Goal: Information Seeking & Learning: Learn about a topic

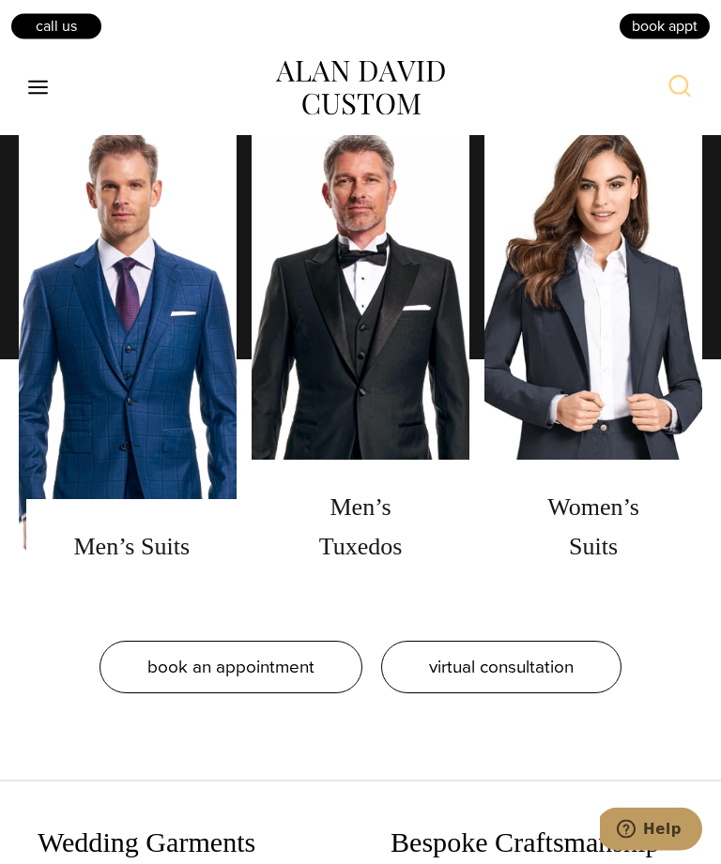
scroll to position [1469, 0]
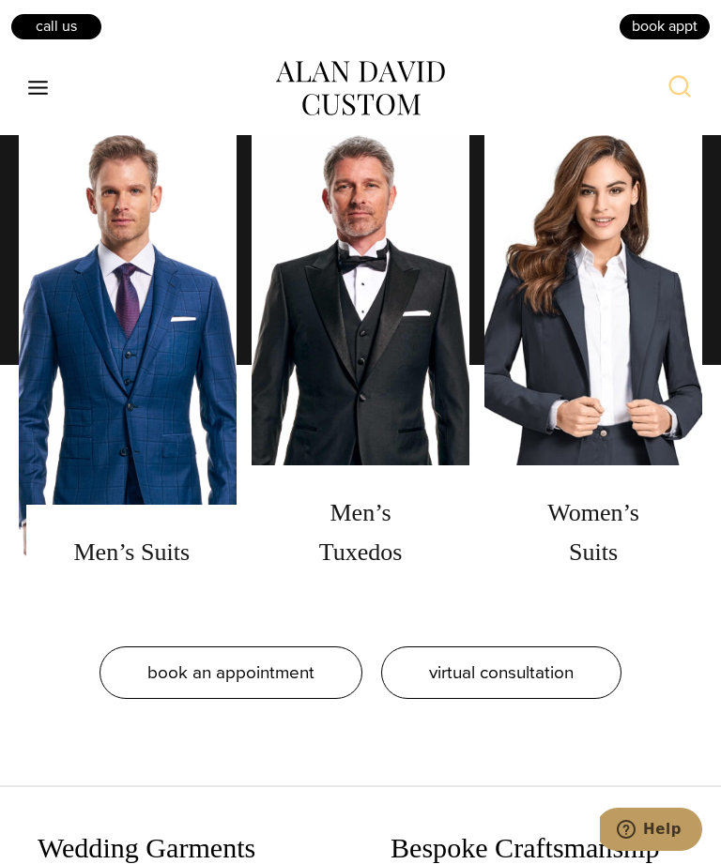
click at [104, 600] on link "men's suits" at bounding box center [128, 364] width 218 height 469
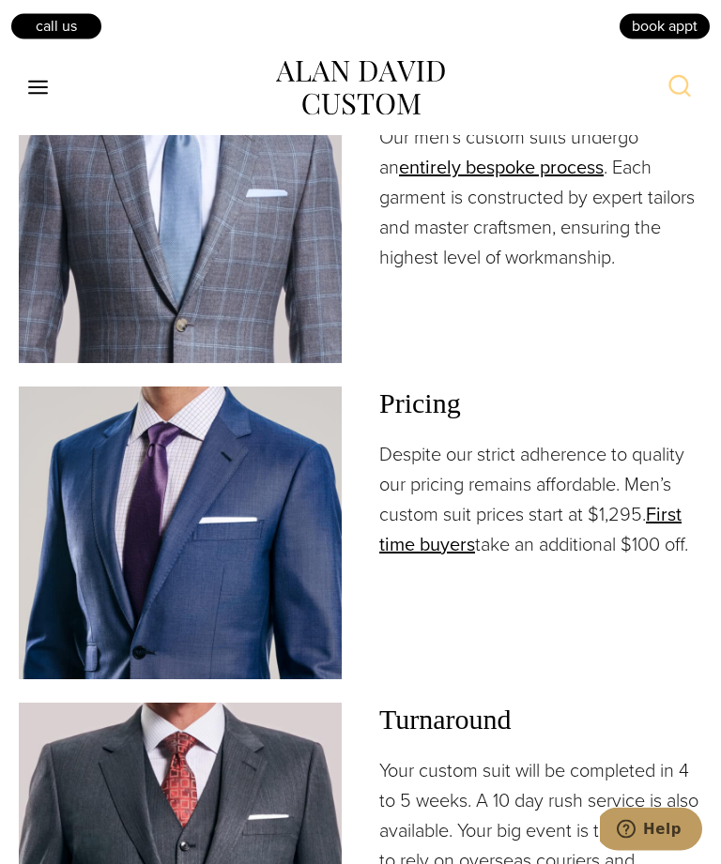
scroll to position [2422, 0]
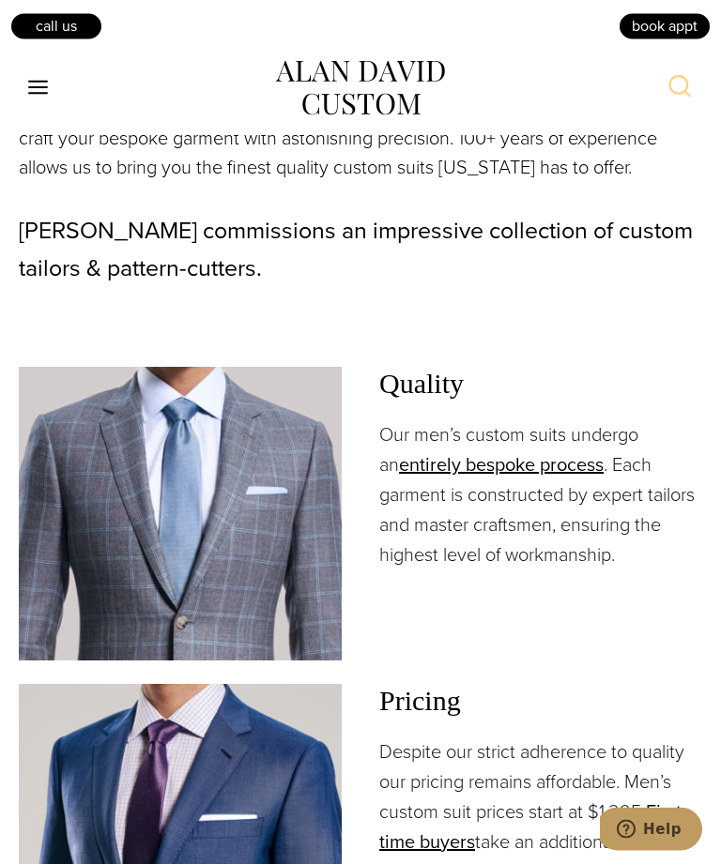
click at [40, 85] on icon "Toggle Menu" at bounding box center [37, 87] width 23 height 23
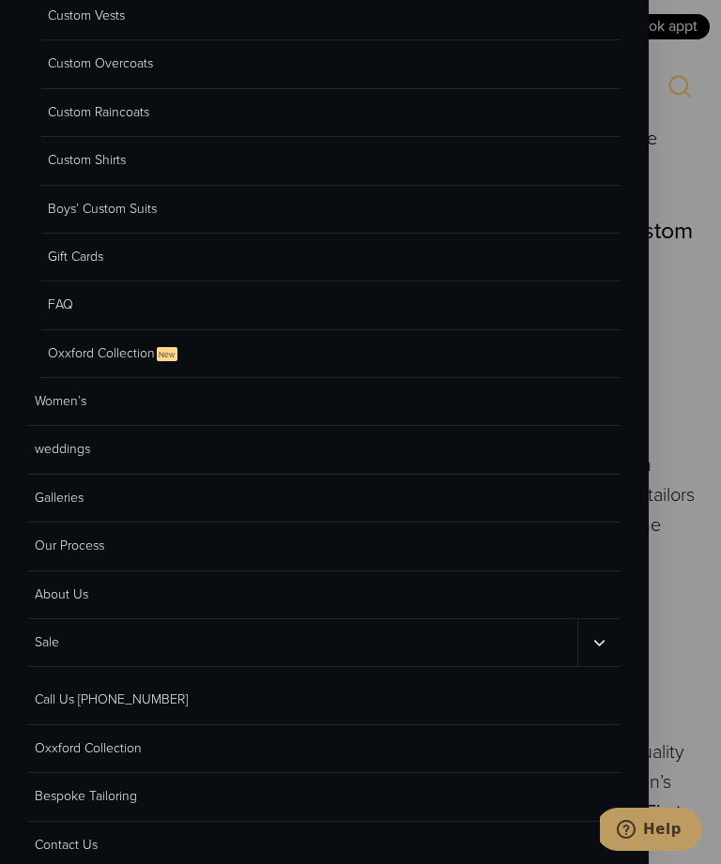
scroll to position [292, 0]
click at [92, 352] on link "Oxxford Collection New" at bounding box center [330, 356] width 579 height 48
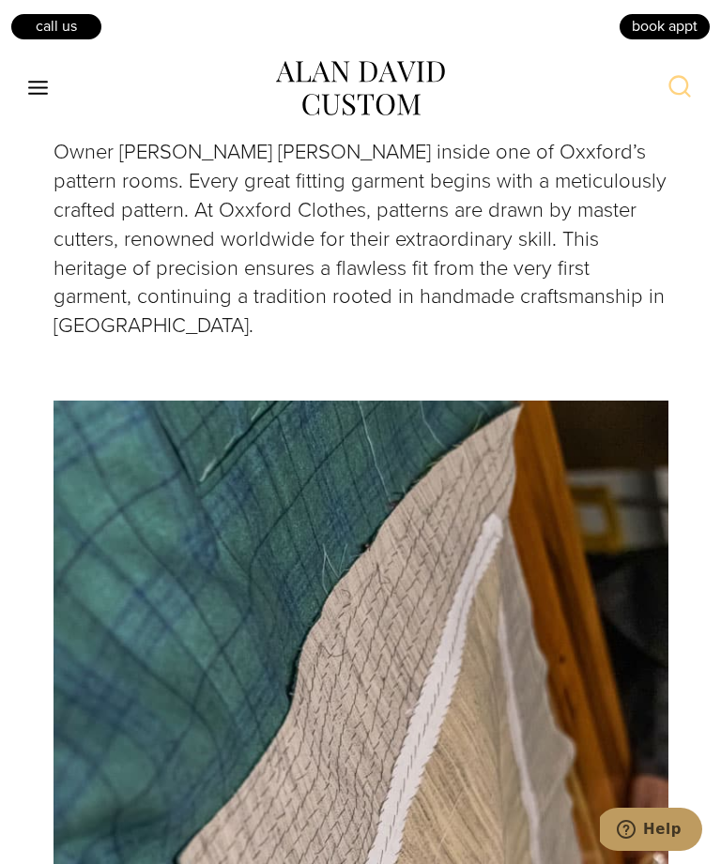
scroll to position [2962, 0]
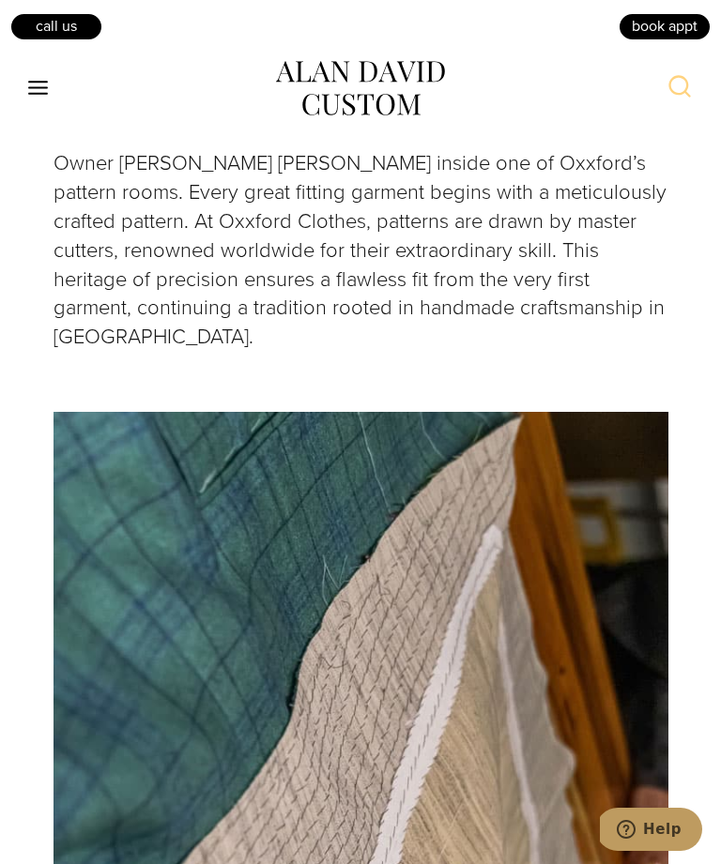
click at [35, 81] on icon "Toggle Menu" at bounding box center [37, 87] width 23 height 23
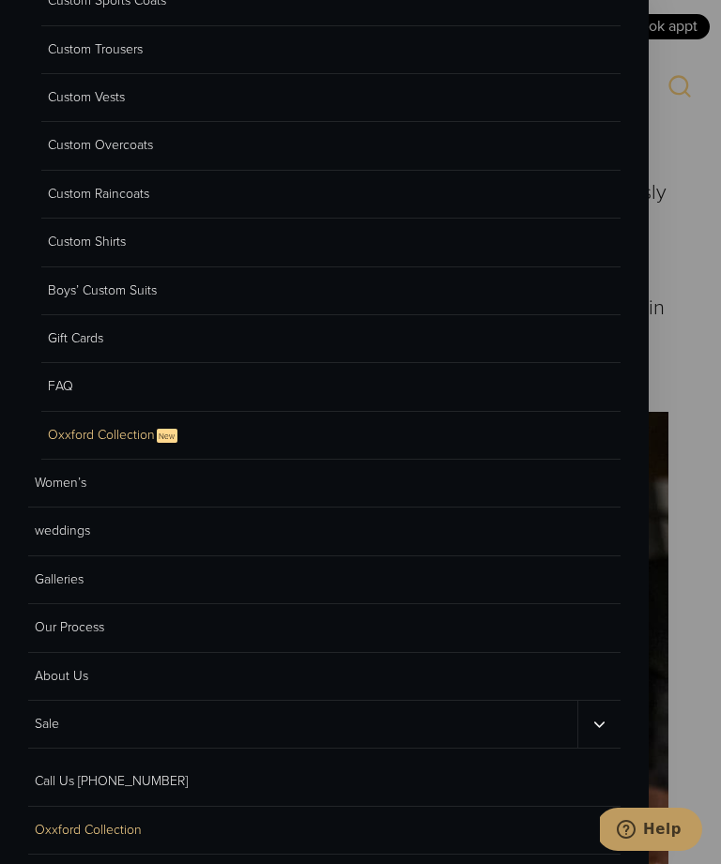
scroll to position [214, 0]
click at [52, 571] on link "Galleries" at bounding box center [324, 579] width 592 height 48
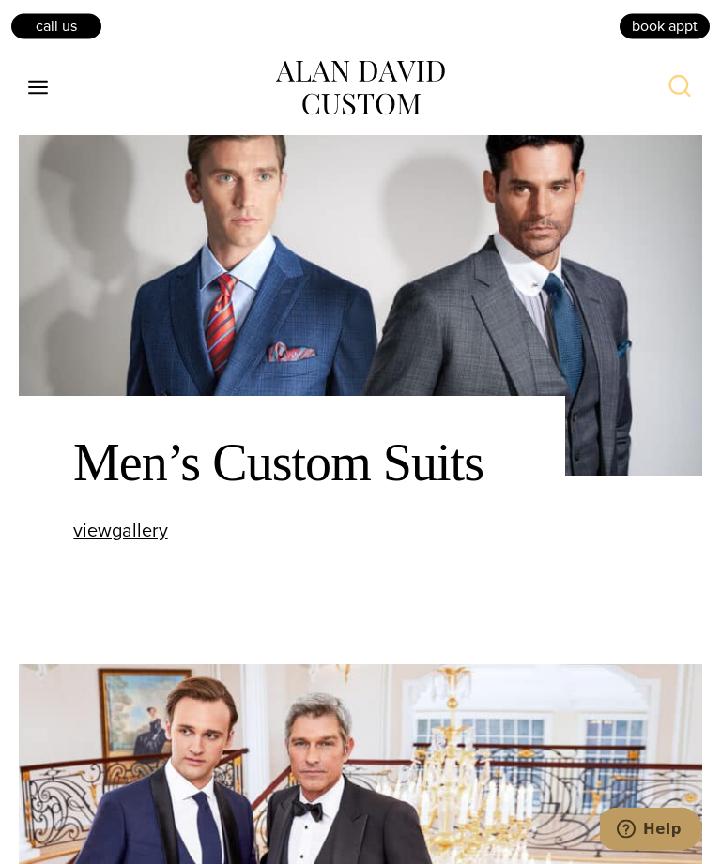
scroll to position [817, 0]
click at [110, 544] on span "view Men’s Custom Suits gallery" at bounding box center [120, 530] width 95 height 28
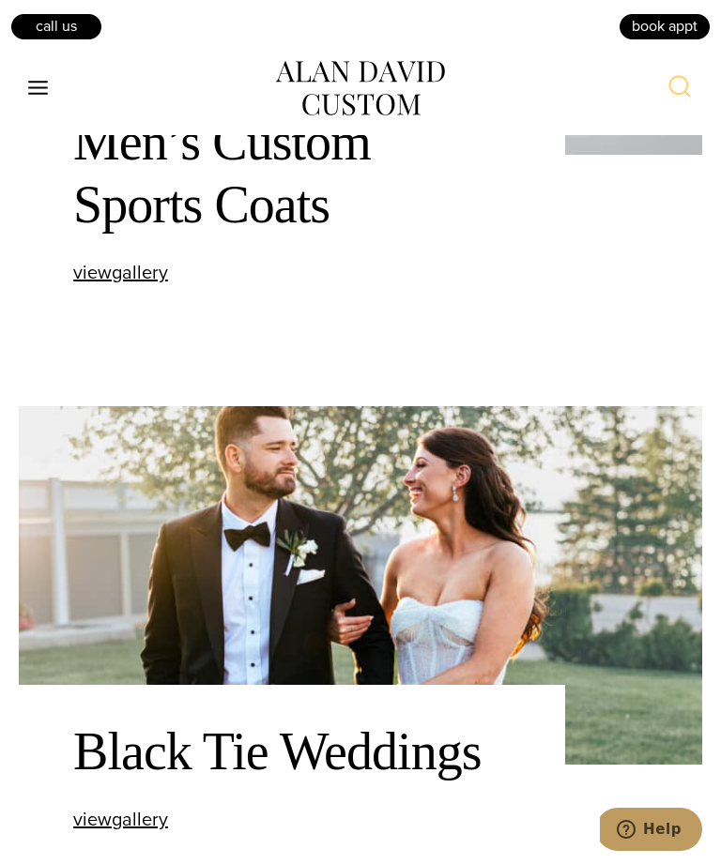
scroll to position [2278, 0]
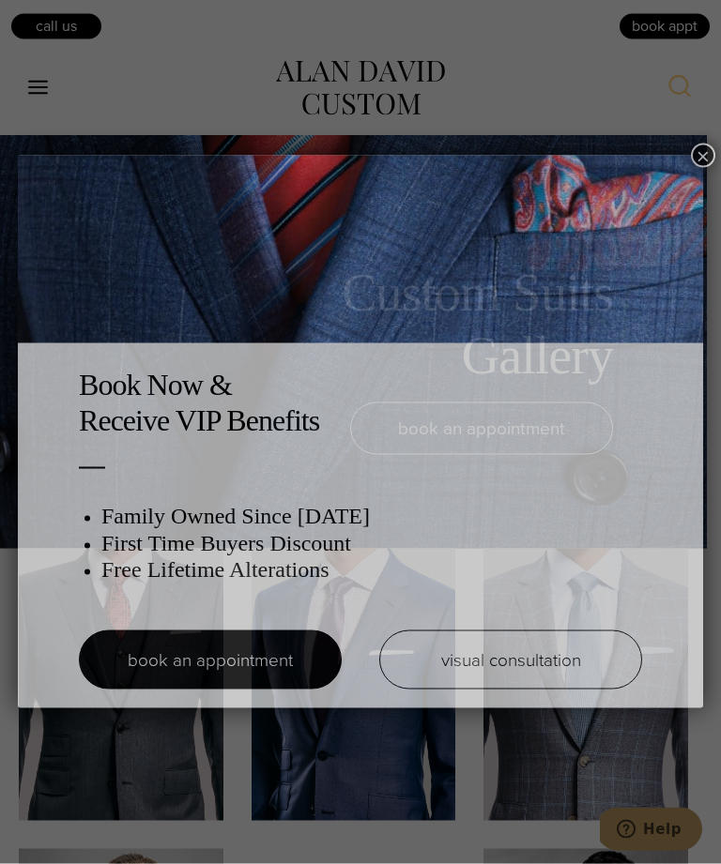
scroll to position [316, 0]
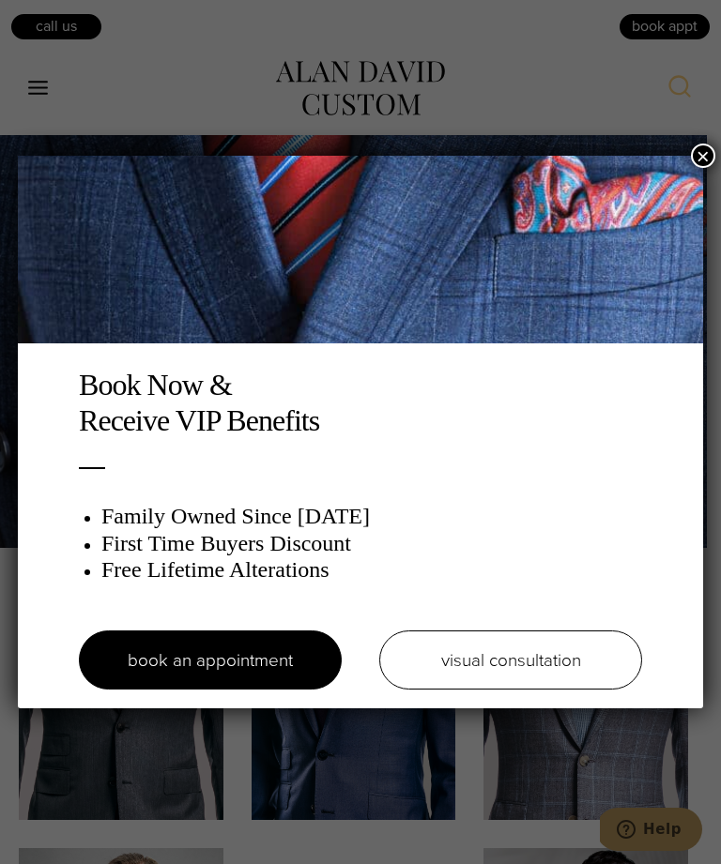
click at [696, 155] on button "×" at bounding box center [703, 156] width 24 height 24
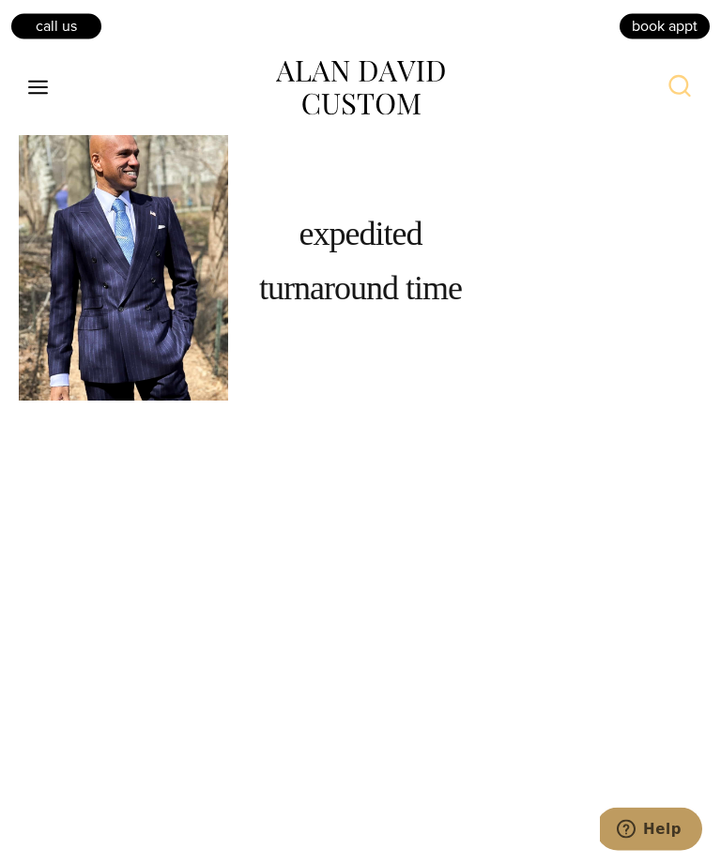
scroll to position [3616, 0]
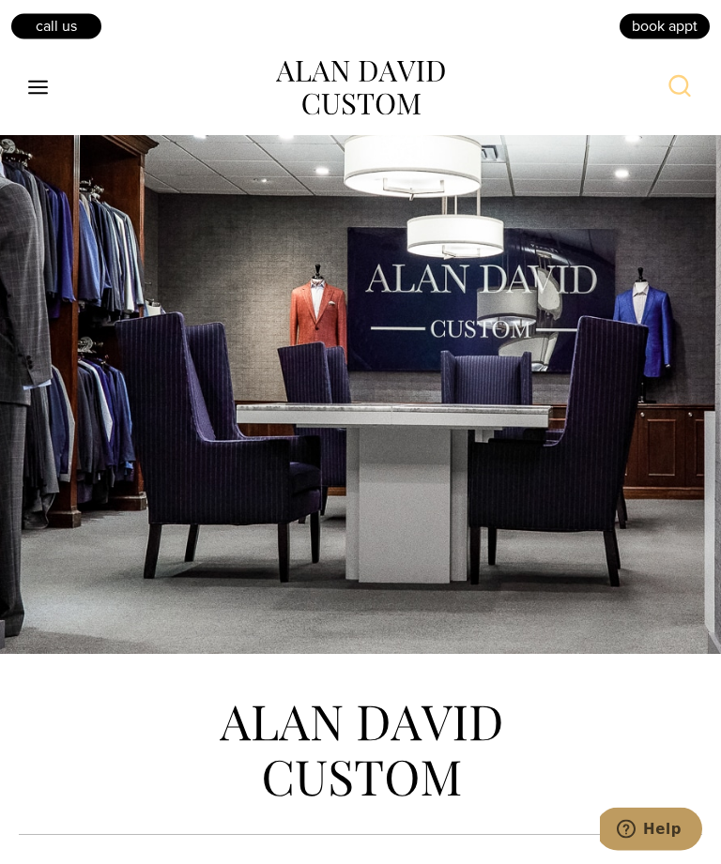
scroll to position [10669, 0]
